Goal: Information Seeking & Learning: Learn about a topic

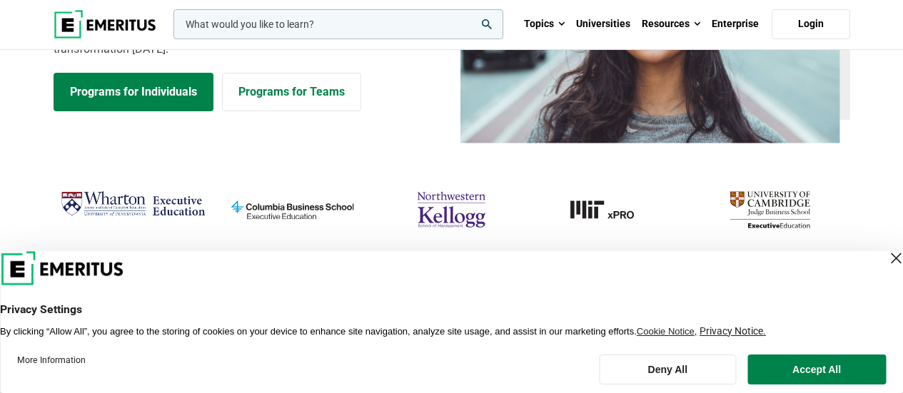
scroll to position [143, 0]
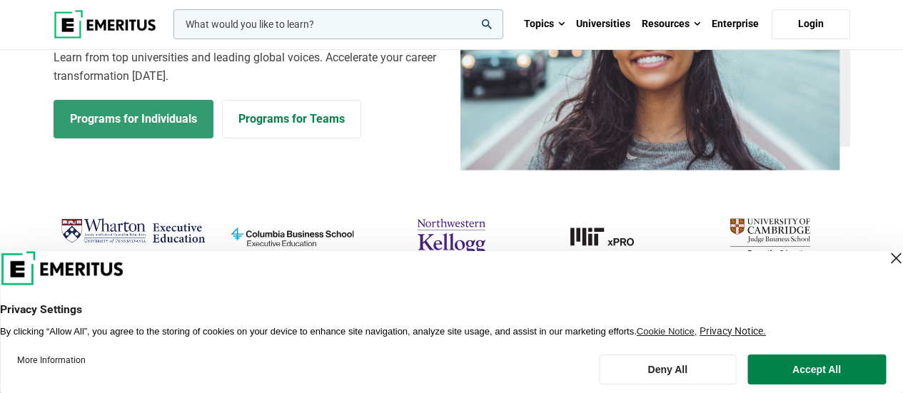
click at [175, 126] on link "Programs for Individuals" at bounding box center [134, 119] width 160 height 39
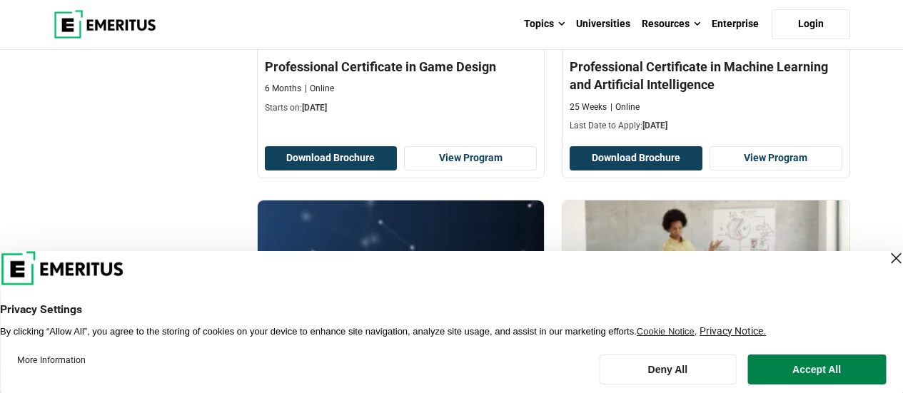
scroll to position [1001, 0]
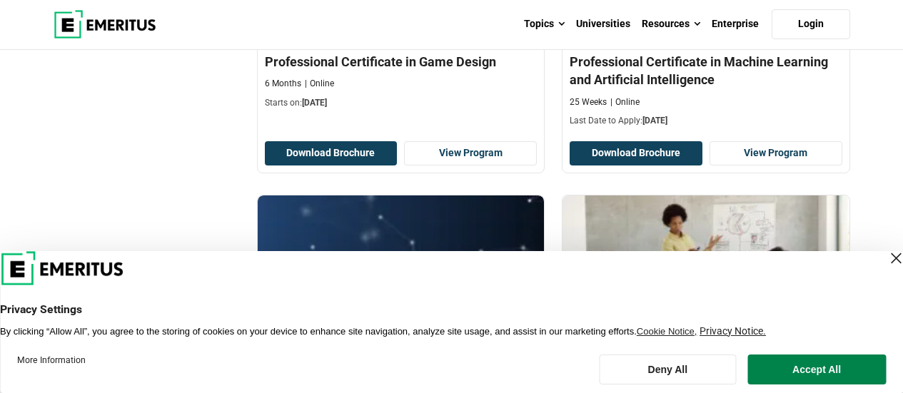
click at [886, 261] on div "Close Layer" at bounding box center [896, 258] width 20 height 20
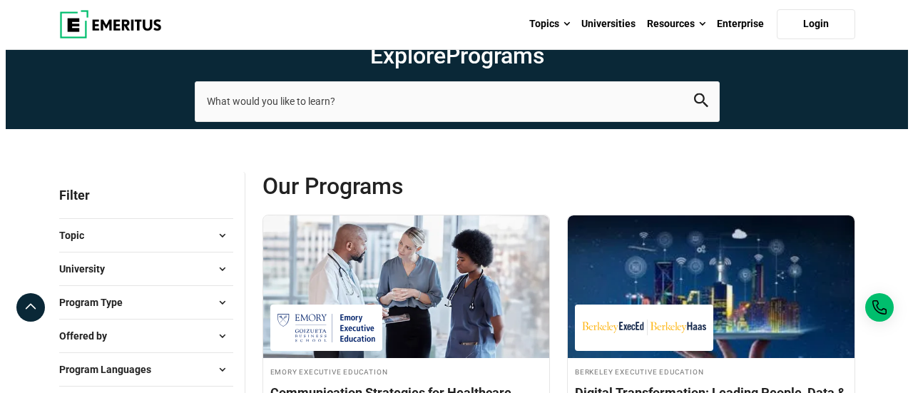
scroll to position [0, 0]
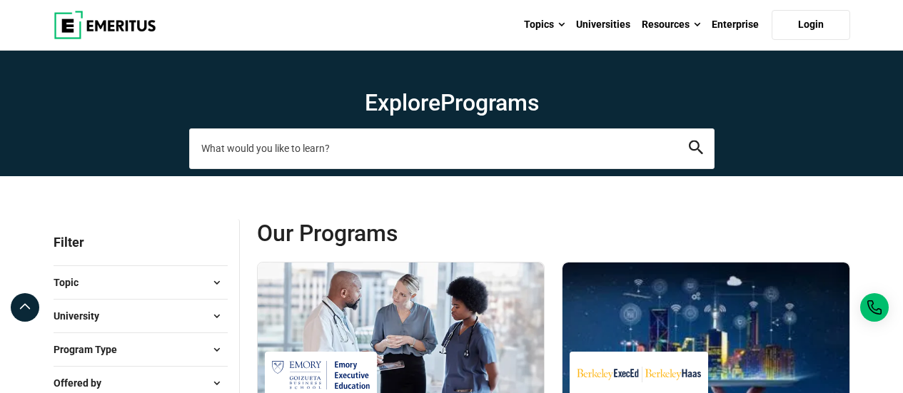
click at [522, 151] on input "search-page" at bounding box center [451, 148] width 525 height 40
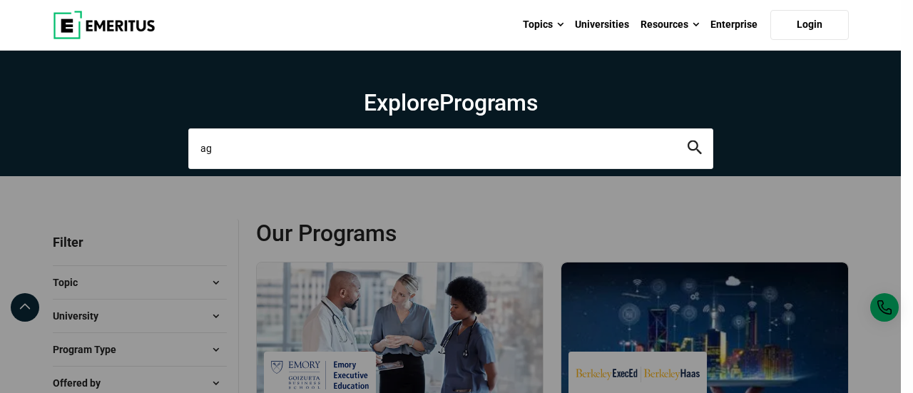
type input "a"
type input "iitm"
click at [688, 141] on button "search" at bounding box center [695, 149] width 14 height 16
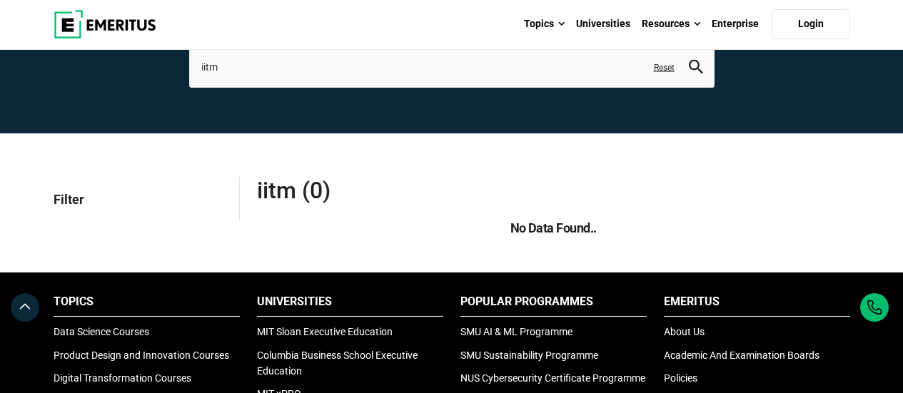
scroll to position [71, 0]
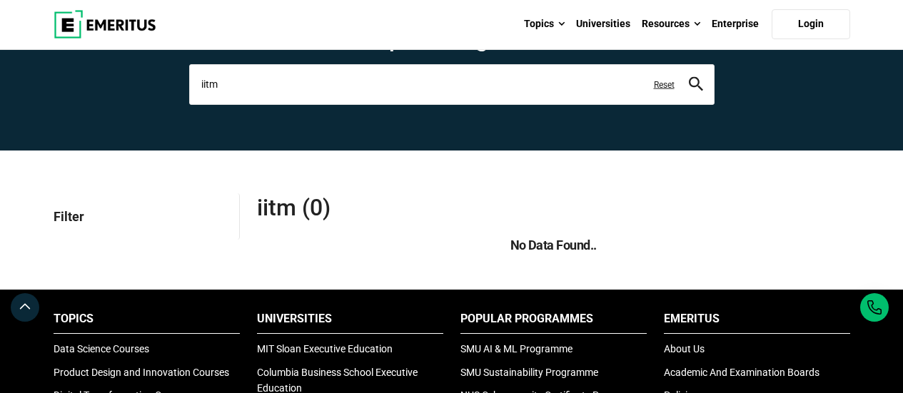
drag, startPoint x: 262, startPoint y: 81, endPoint x: 184, endPoint y: 81, distance: 77.8
click at [184, 81] on div "Explore Programs iitm leadership marketing project management data science prod…" at bounding box center [452, 64] width 542 height 80
type input "agentic ai"
click at [689, 76] on button "search" at bounding box center [696, 84] width 14 height 16
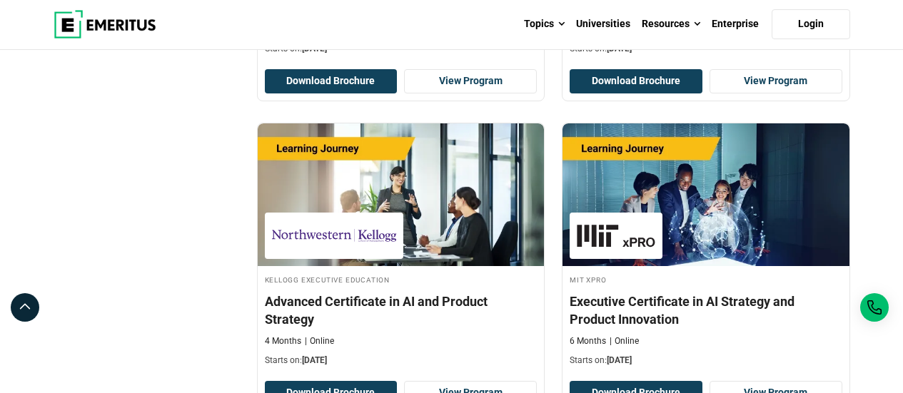
scroll to position [1145, 0]
